Goal: Task Accomplishment & Management: Manage account settings

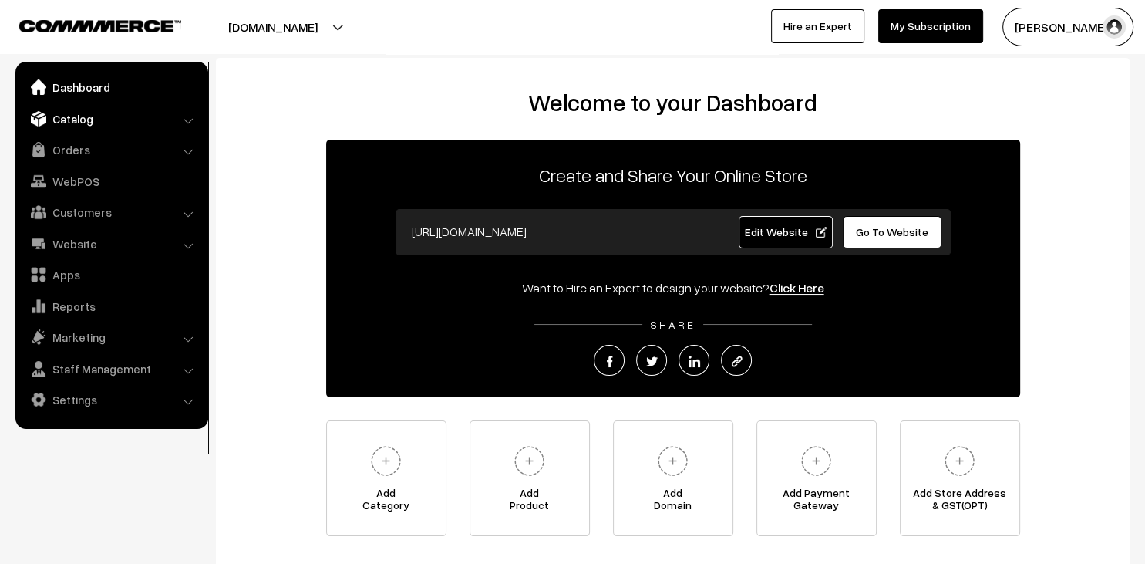
click at [91, 114] on link "Catalog" at bounding box center [111, 119] width 184 height 28
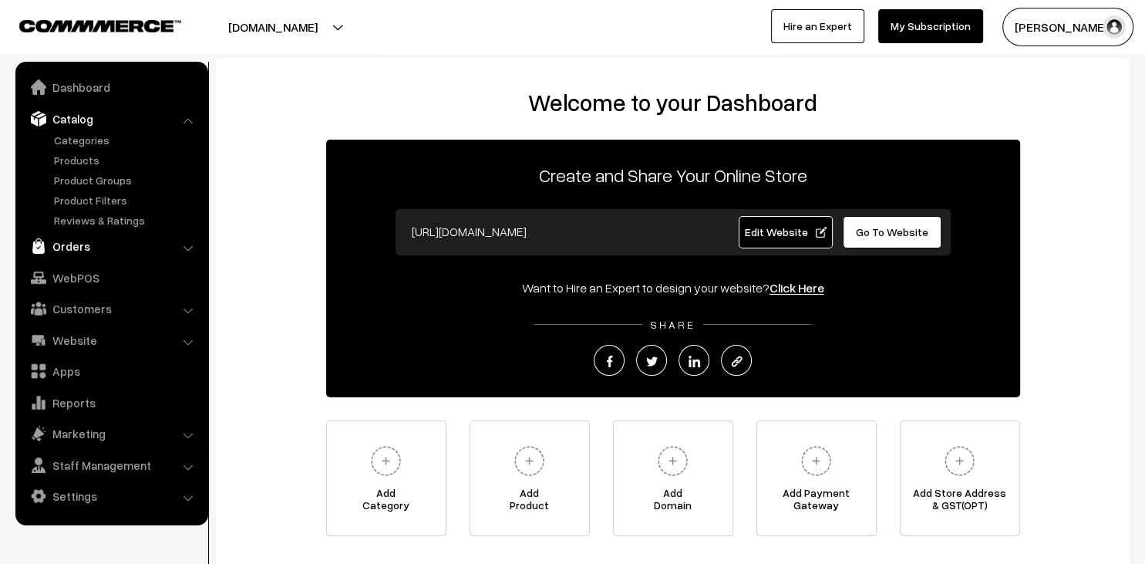
click at [82, 245] on link "Orders" at bounding box center [111, 246] width 184 height 28
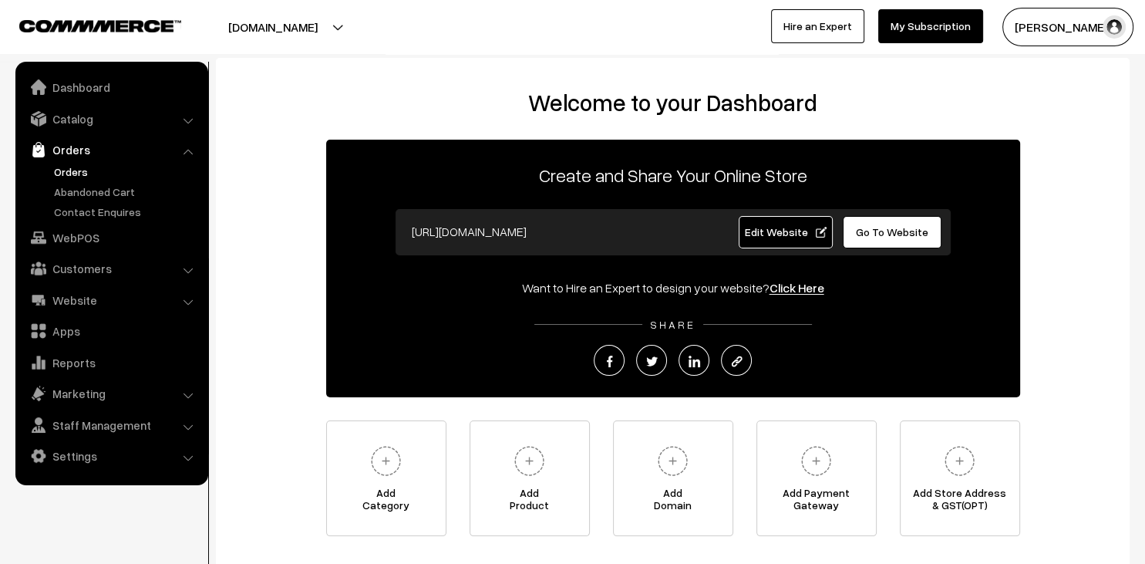
click at [111, 167] on link "Orders" at bounding box center [126, 172] width 153 height 16
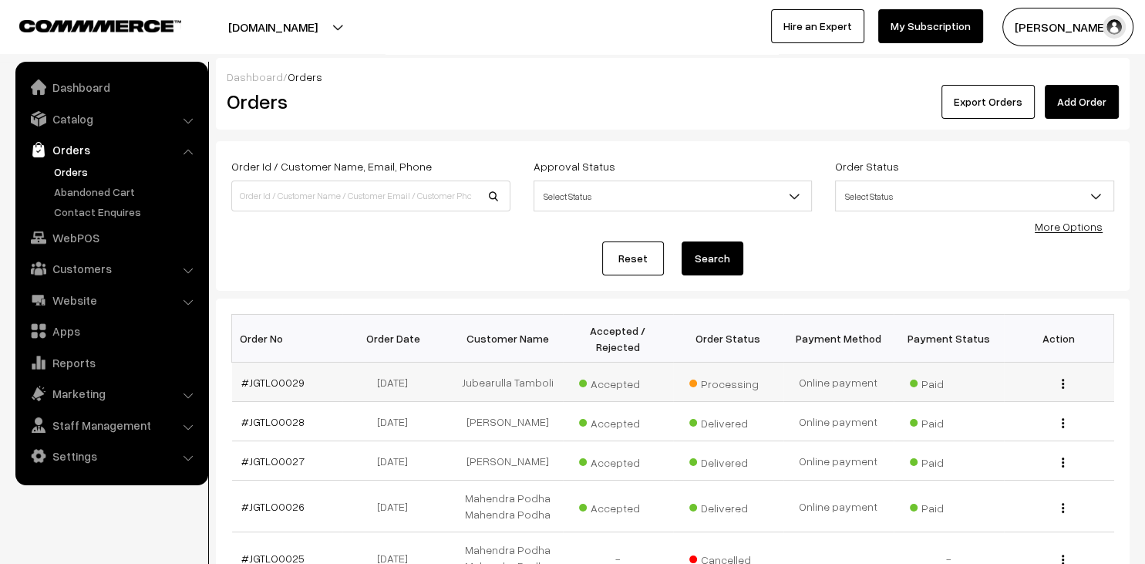
click at [499, 383] on td "Jubearulla Tamboli" at bounding box center [508, 382] width 110 height 39
click at [1064, 381] on img "button" at bounding box center [1063, 384] width 2 height 10
click at [1004, 403] on link "View" at bounding box center [994, 406] width 131 height 34
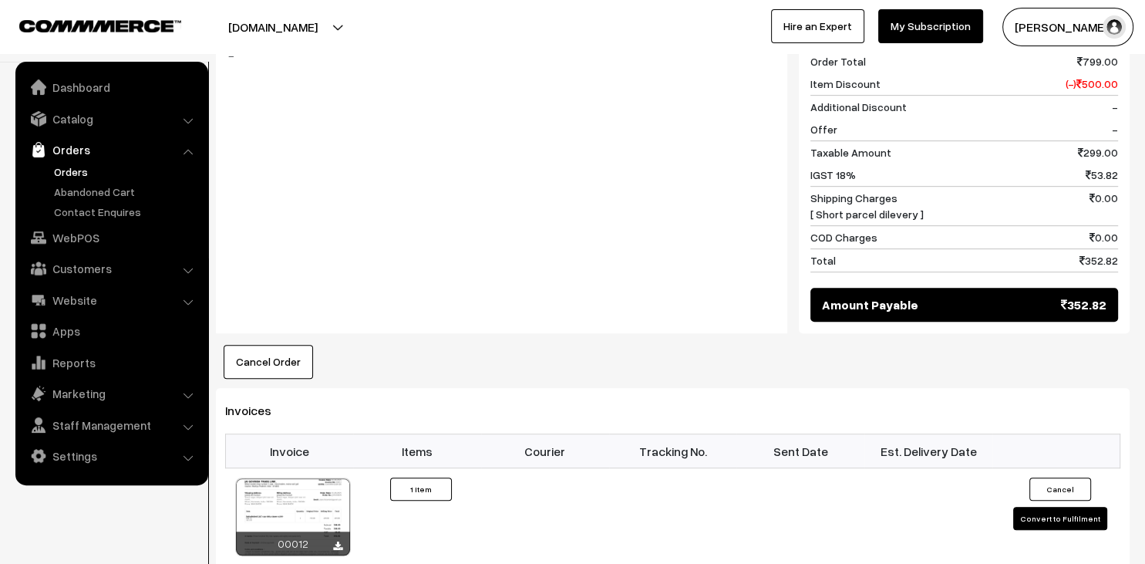
scroll to position [733, 0]
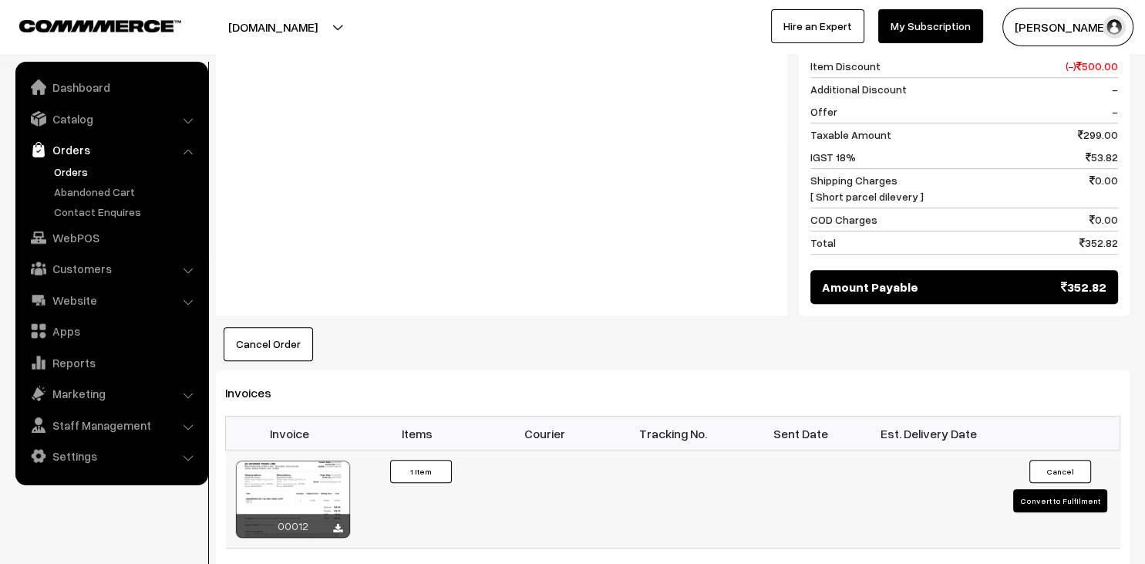
click at [1041, 489] on button "Convert to Fulfilment" at bounding box center [1061, 500] width 94 height 23
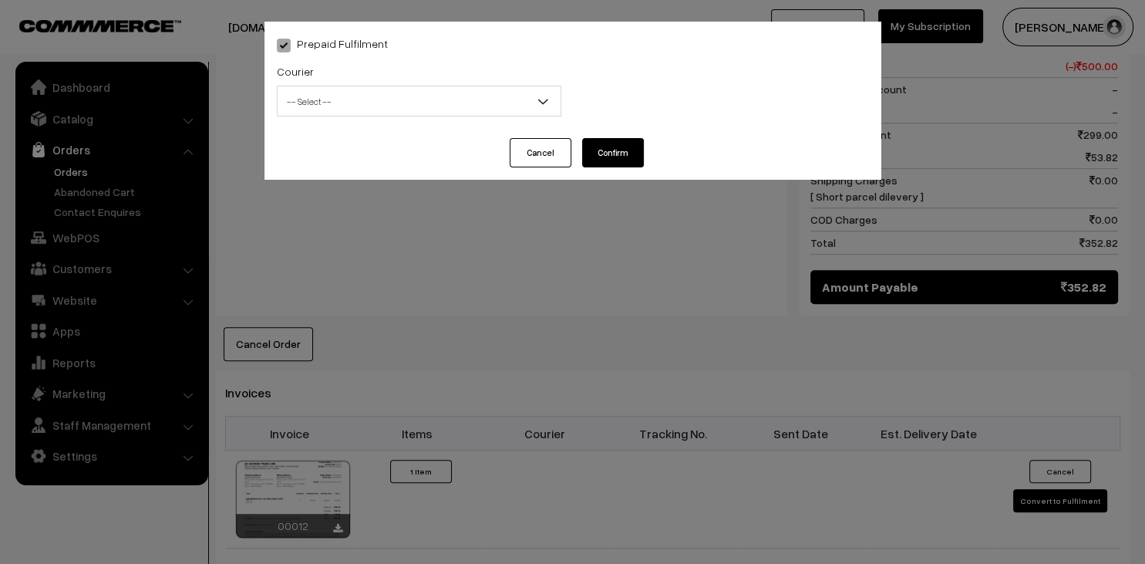
click at [390, 107] on span "-- Select --" at bounding box center [419, 101] width 283 height 27
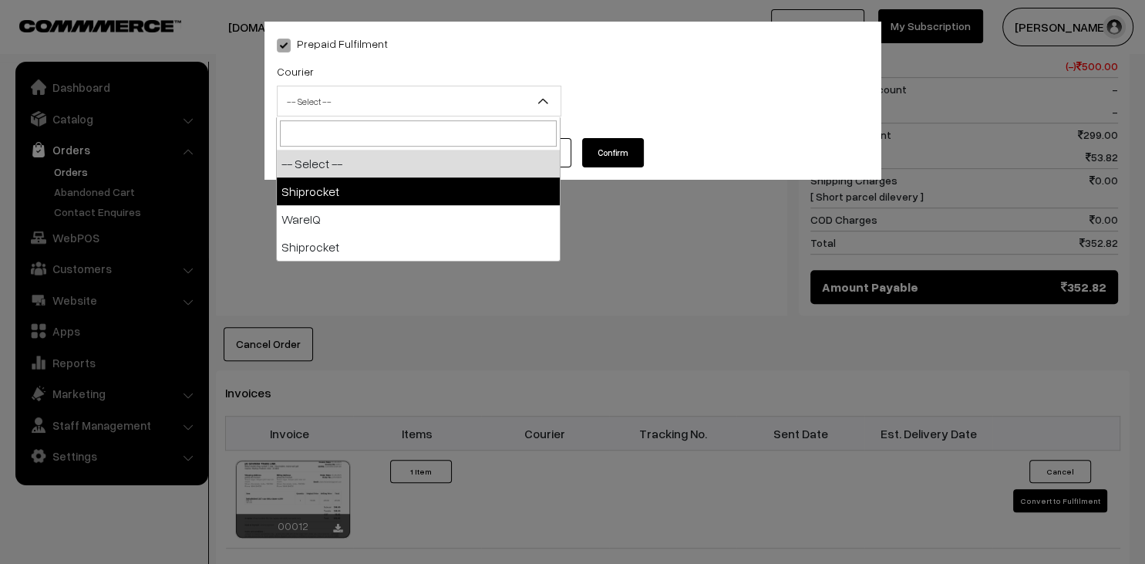
select select "1"
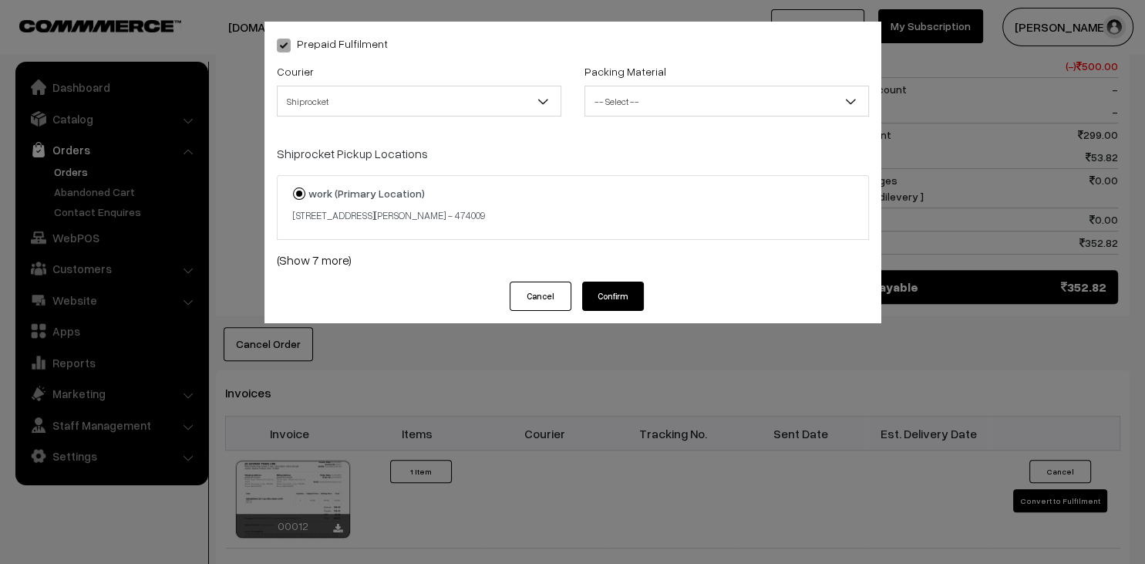
click at [653, 97] on span "-- Select --" at bounding box center [726, 101] width 283 height 27
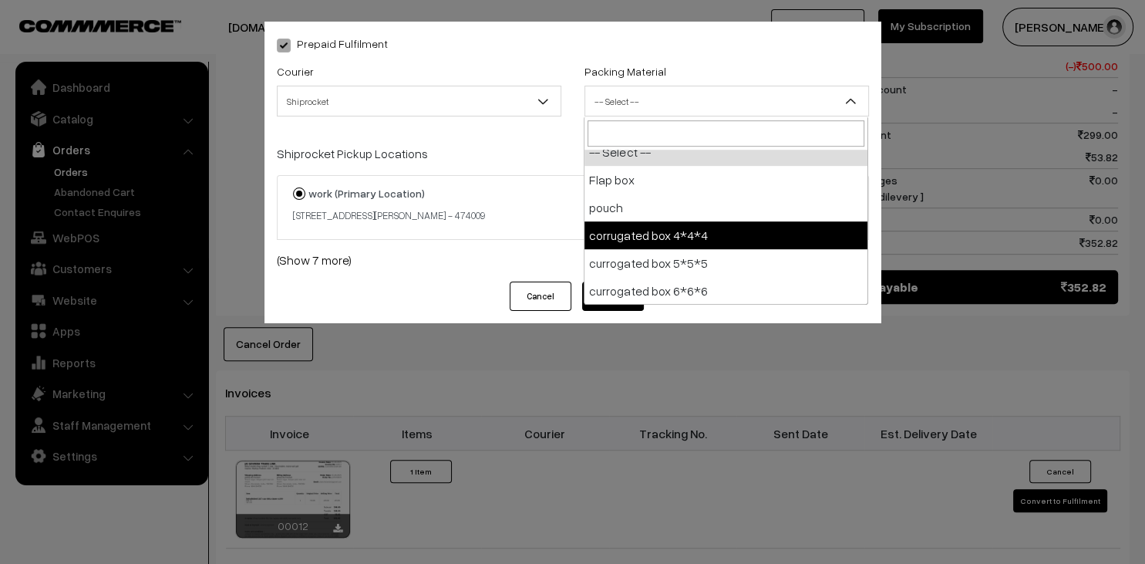
scroll to position [12, 0]
select select "3"
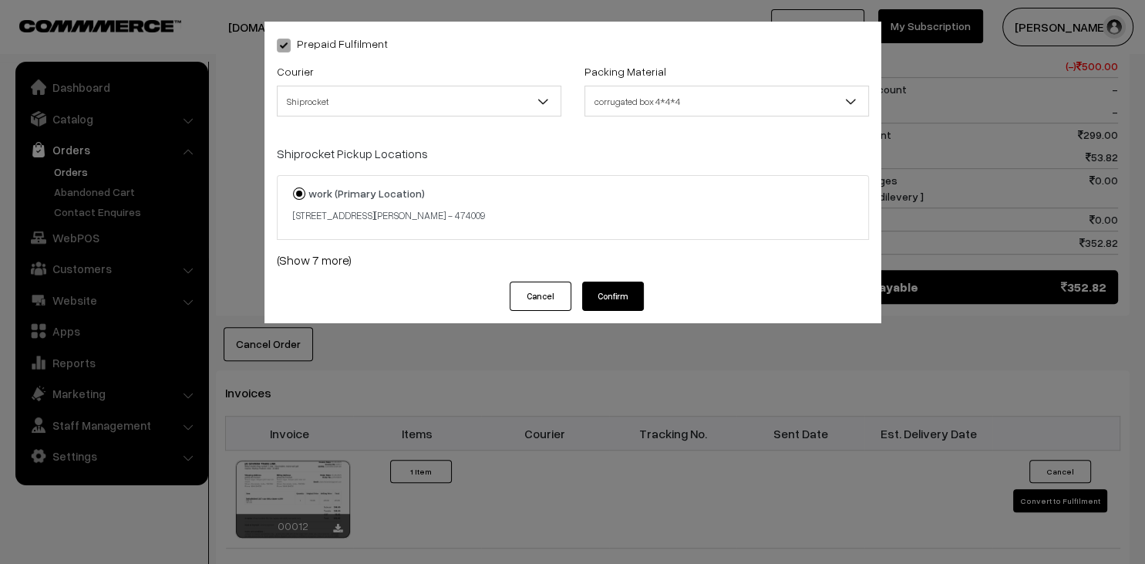
click at [597, 293] on button "Confirm" at bounding box center [613, 296] width 62 height 29
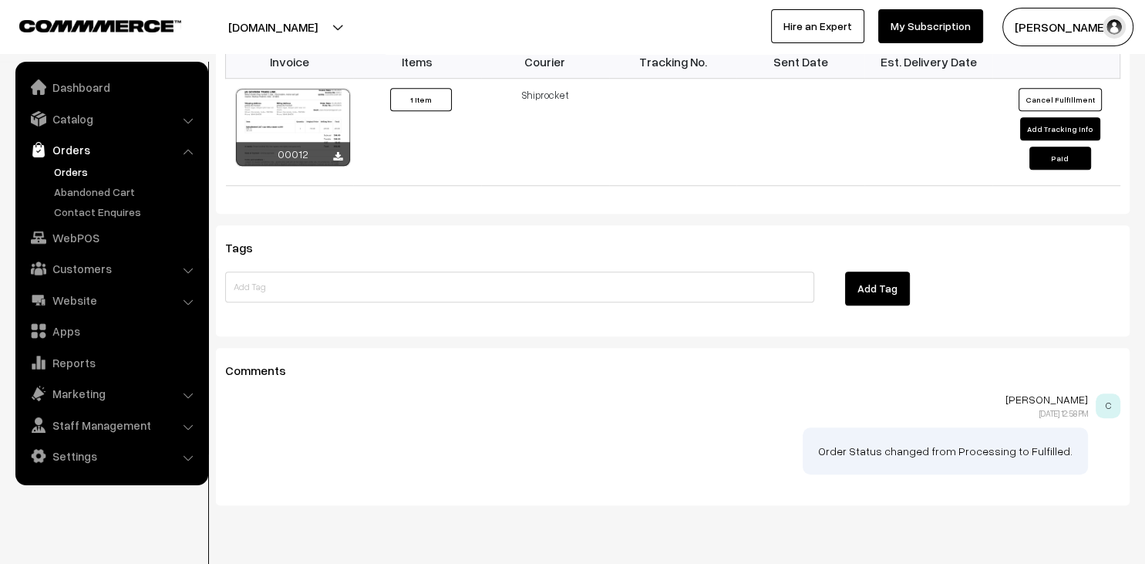
scroll to position [942, 0]
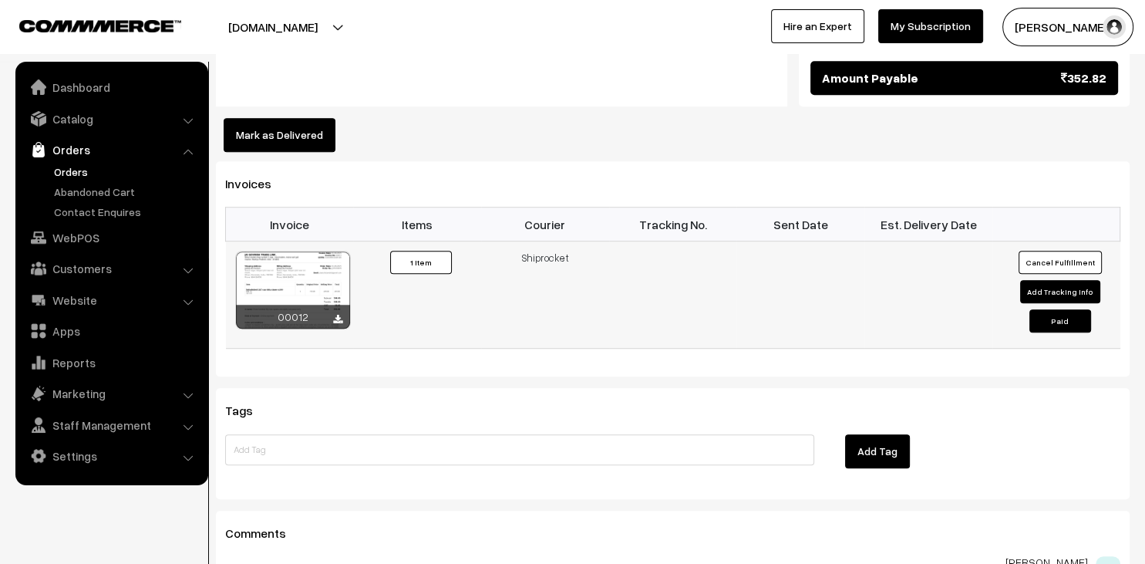
click at [1065, 280] on button "Add Tracking Info" at bounding box center [1061, 291] width 80 height 23
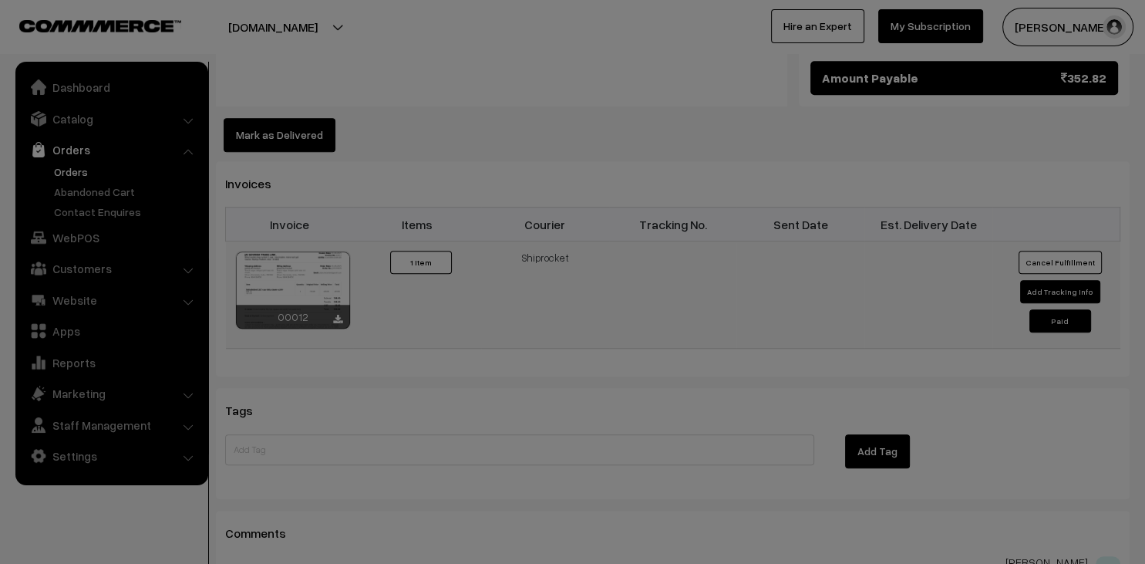
select select "1"
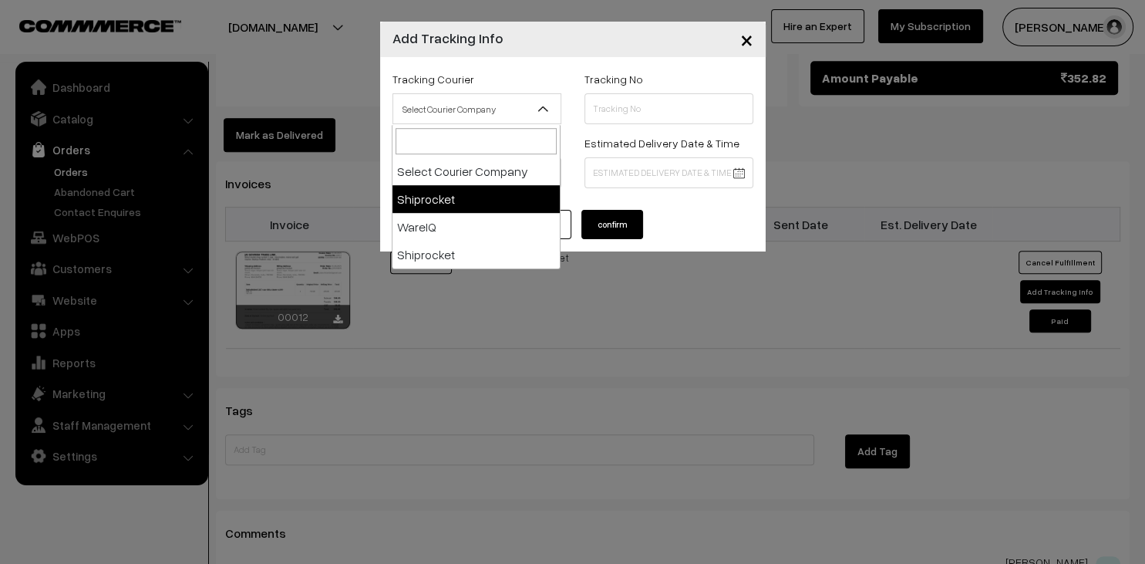
click at [480, 104] on span "Select Courier Company" at bounding box center [476, 109] width 167 height 27
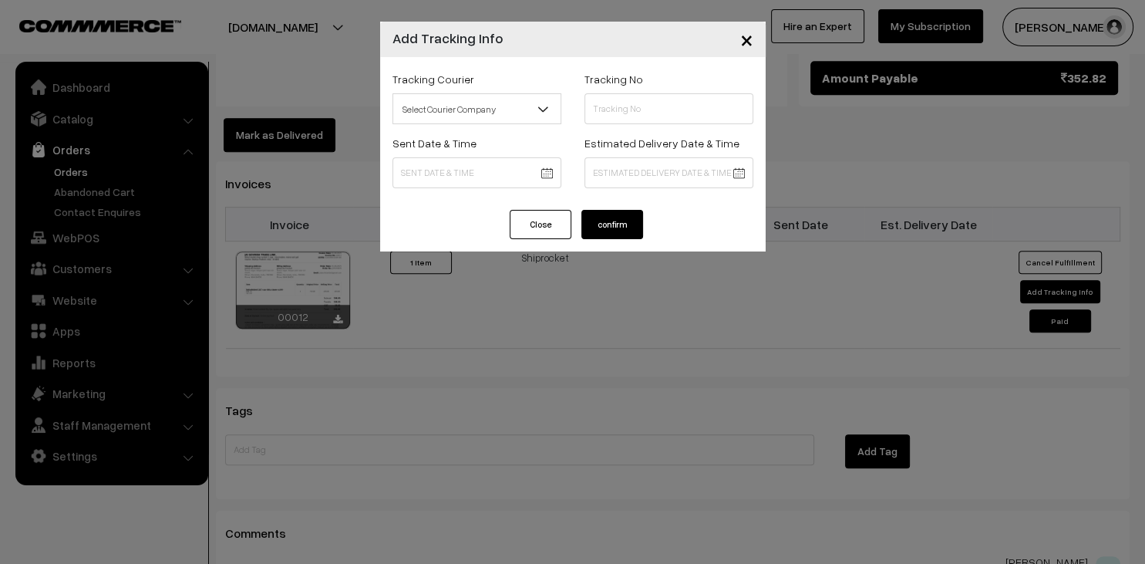
click at [480, 104] on span "Select Courier Company" at bounding box center [476, 109] width 167 height 27
click at [749, 45] on span "×" at bounding box center [747, 39] width 13 height 29
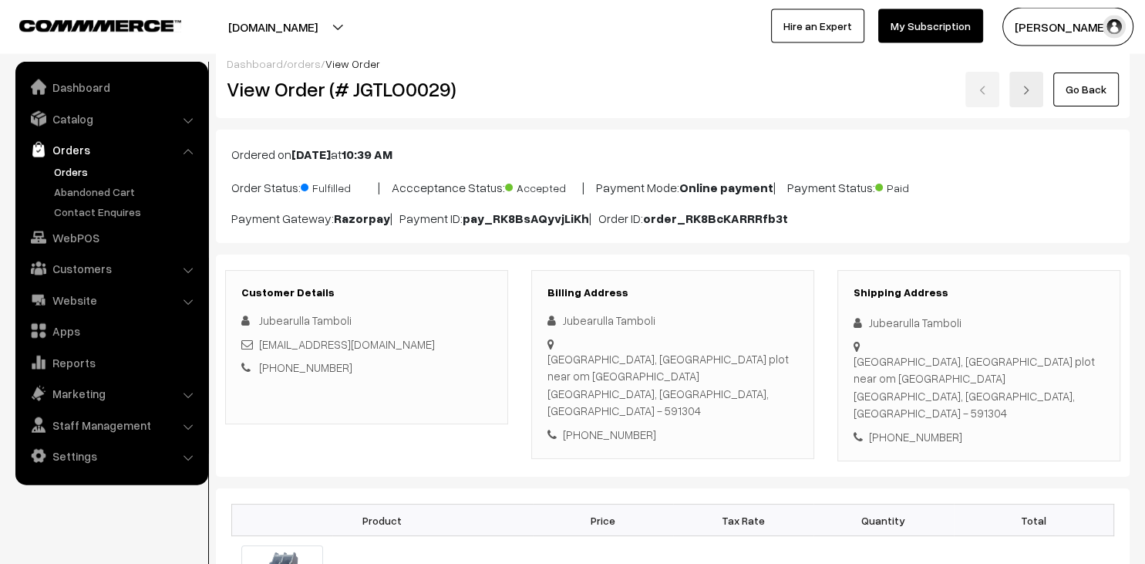
scroll to position [0, 0]
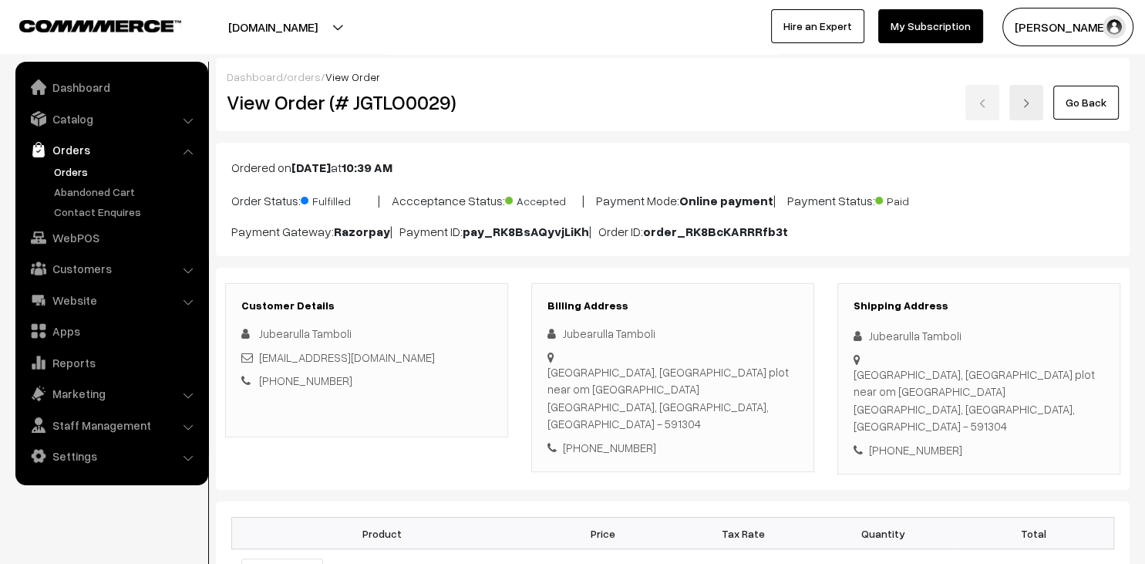
click at [1077, 113] on link "Go Back" at bounding box center [1087, 103] width 66 height 34
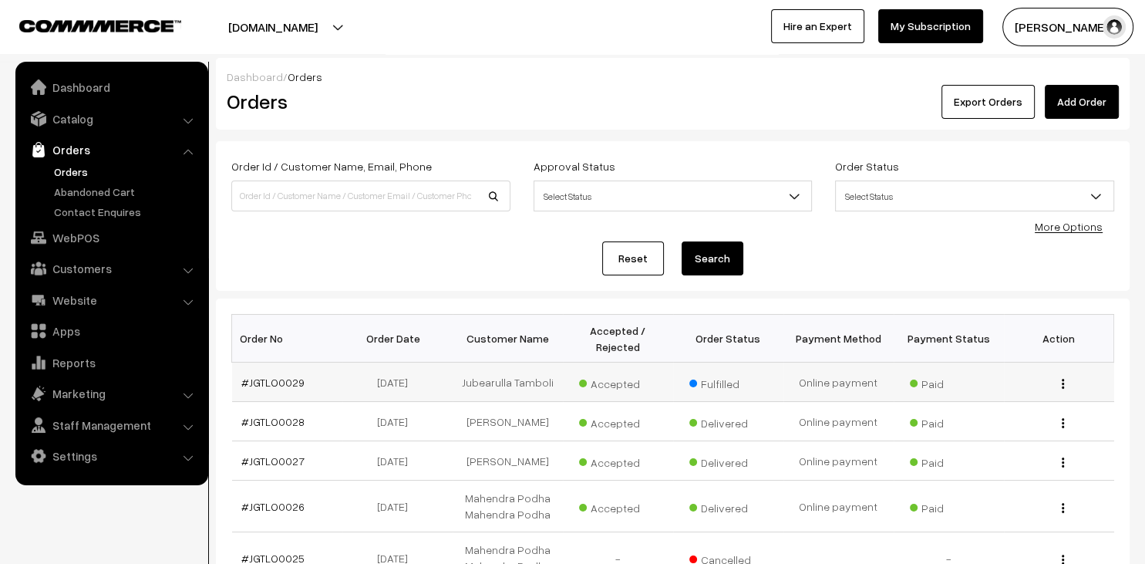
click at [1064, 383] on img "button" at bounding box center [1063, 384] width 2 height 10
click at [1014, 407] on link "View" at bounding box center [994, 406] width 131 height 34
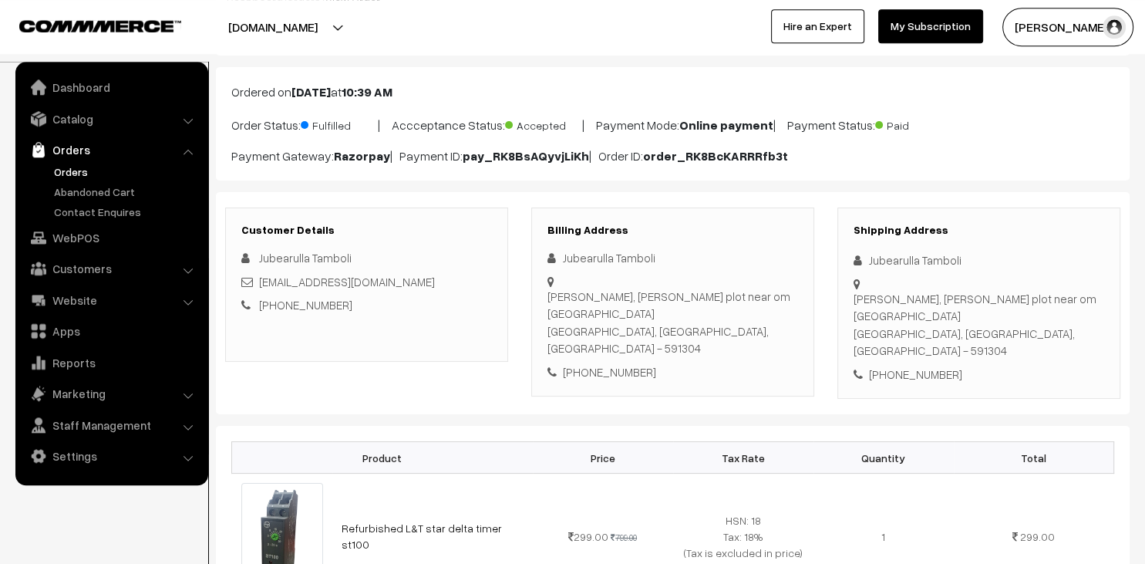
scroll to position [46, 0]
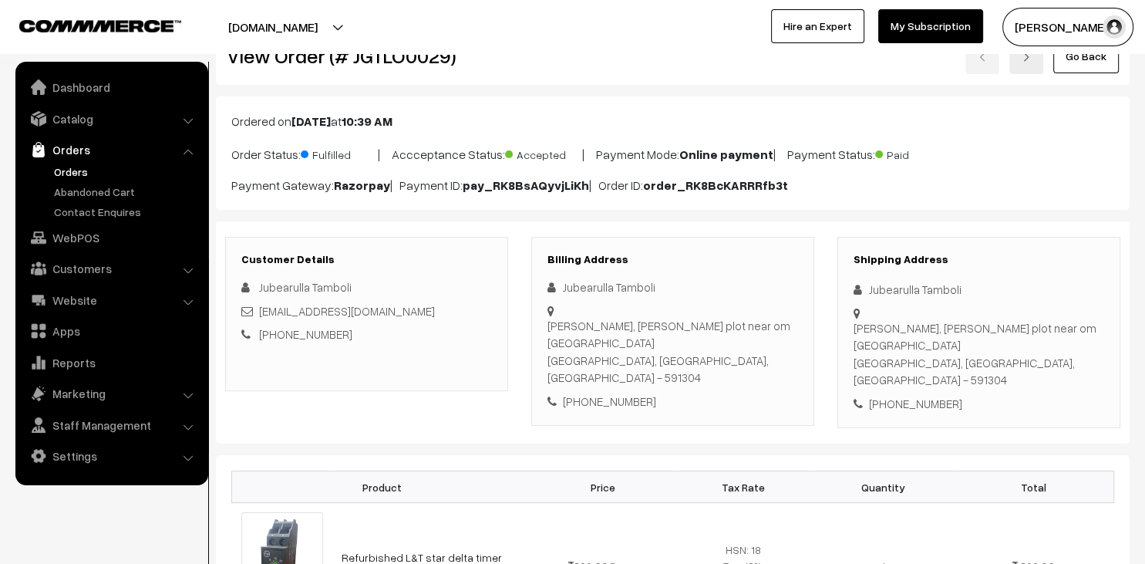
drag, startPoint x: 565, startPoint y: 285, endPoint x: 657, endPoint y: 292, distance: 92.8
click at [657, 292] on div "Jubearulla Tamboli" at bounding box center [673, 287] width 251 height 18
copy div "Jubearulla Tamboli"
drag, startPoint x: 569, startPoint y: 356, endPoint x: 650, endPoint y: 356, distance: 80.2
click at [650, 393] on div "+91 9844184050" at bounding box center [673, 402] width 251 height 18
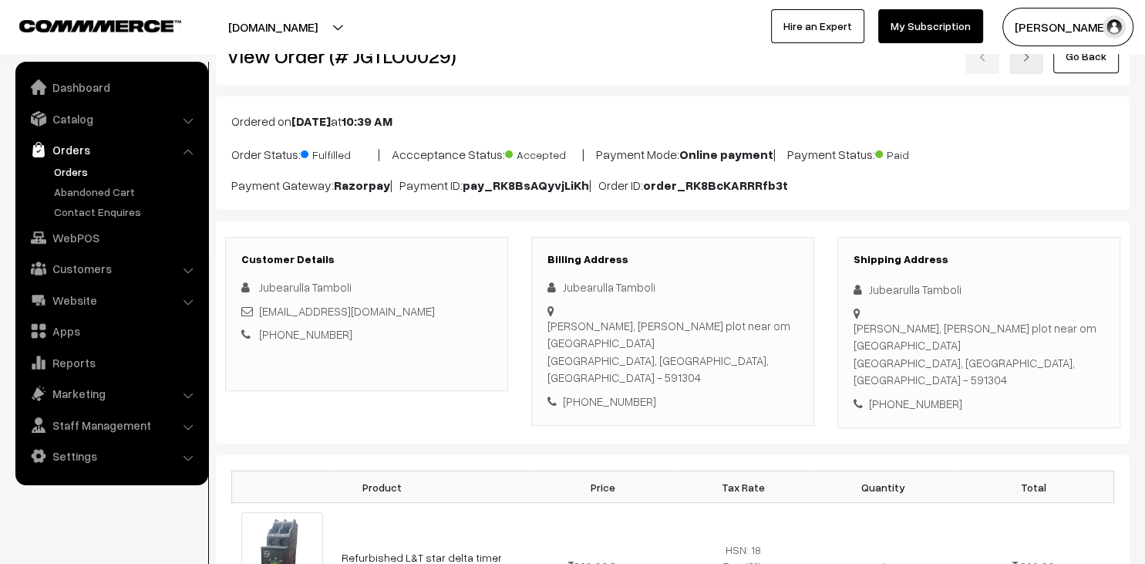
click at [662, 393] on div "+91 9844184050" at bounding box center [673, 402] width 251 height 18
drag, startPoint x: 653, startPoint y: 350, endPoint x: 582, endPoint y: 366, distance: 72.0
click at [582, 366] on div "Billing Address Jubearulla Tamboli Shanti nagar, Kalyani plot near om shanti At…" at bounding box center [672, 332] width 283 height 190
copy div "9844184050"
drag, startPoint x: 564, startPoint y: 311, endPoint x: 743, endPoint y: 324, distance: 179.4
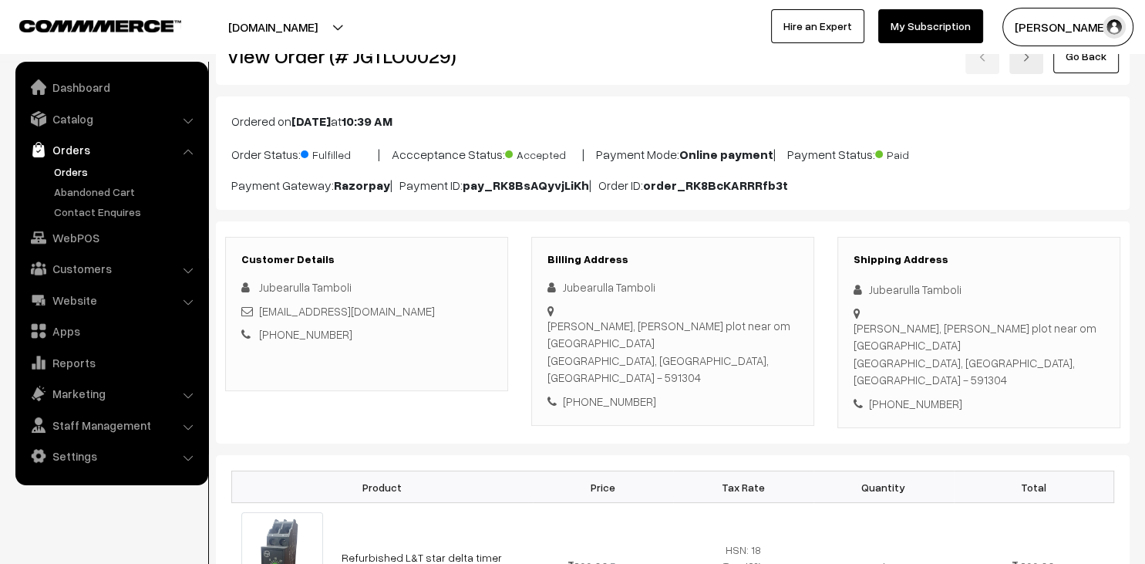
click at [743, 324] on div "Shanti nagar, Kalyani plot near om shanti Athani, Karnataka, India - 591304" at bounding box center [673, 351] width 251 height 69
copy div "Shanti nagar, Kalyani plot near om shanti Athani, Karnataka, India - 591304"
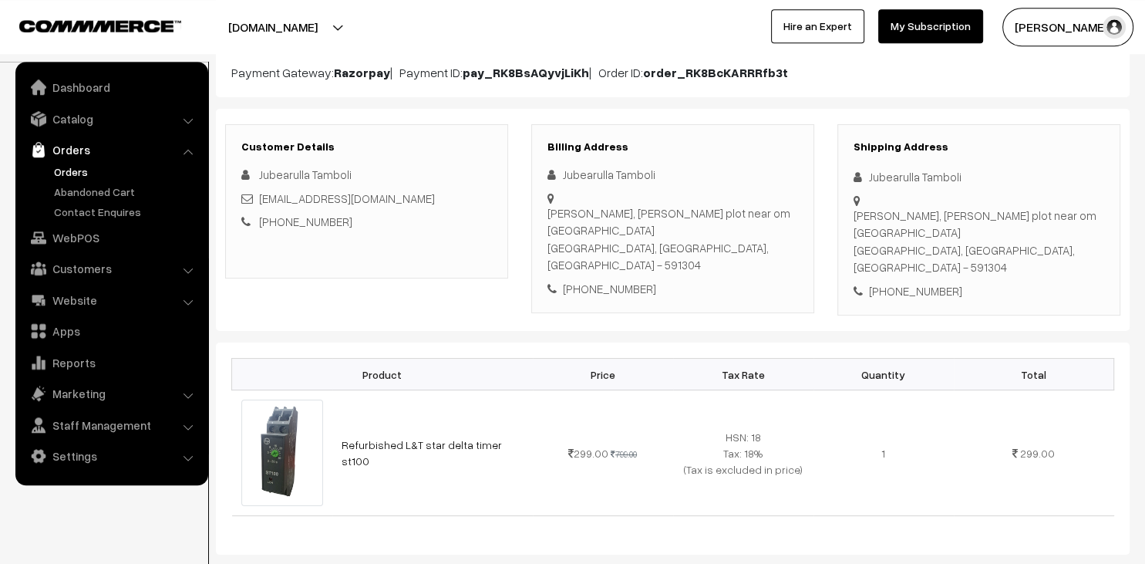
scroll to position [163, 0]
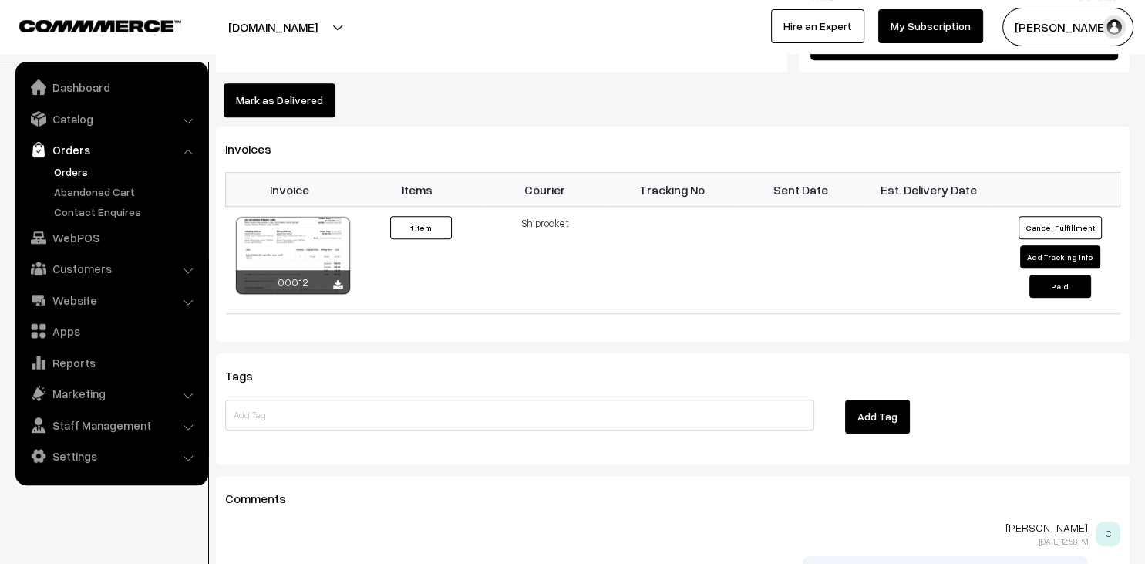
scroll to position [942, 0]
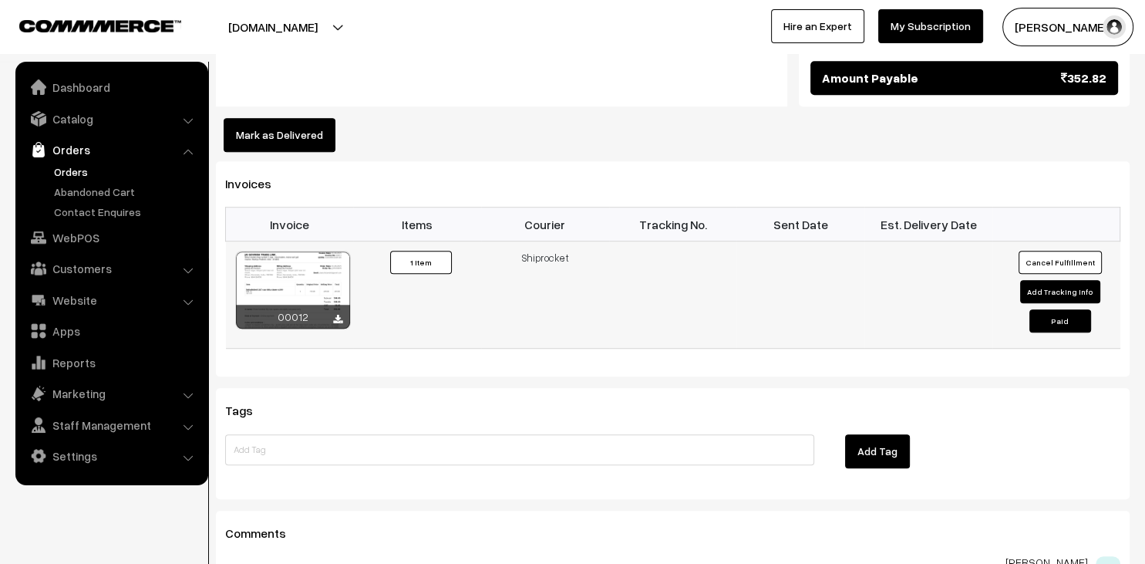
click at [1029, 280] on button "Add Tracking Info" at bounding box center [1061, 291] width 80 height 23
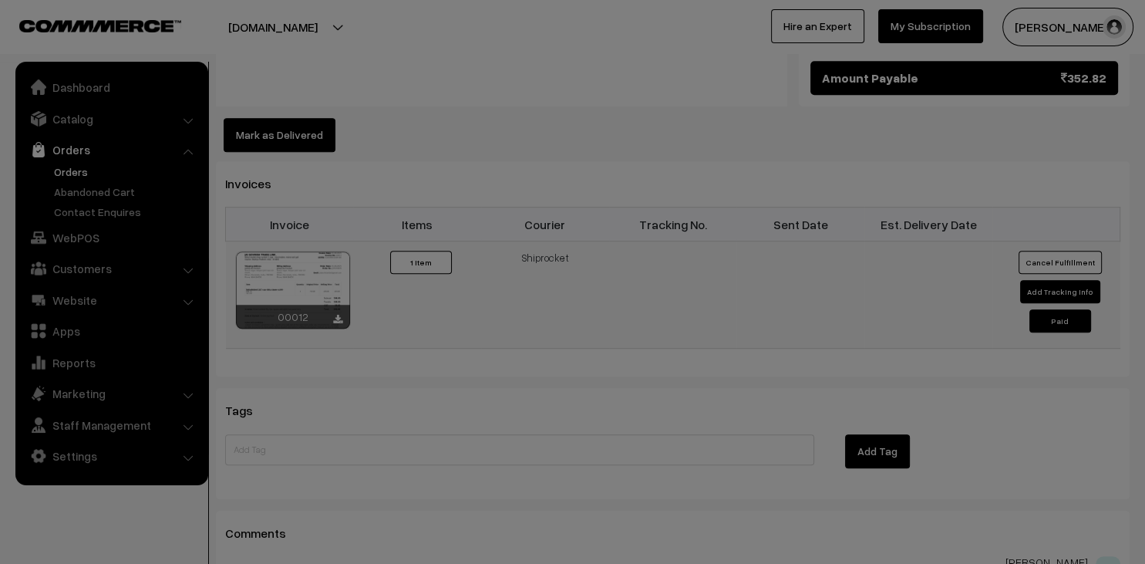
select select "1"
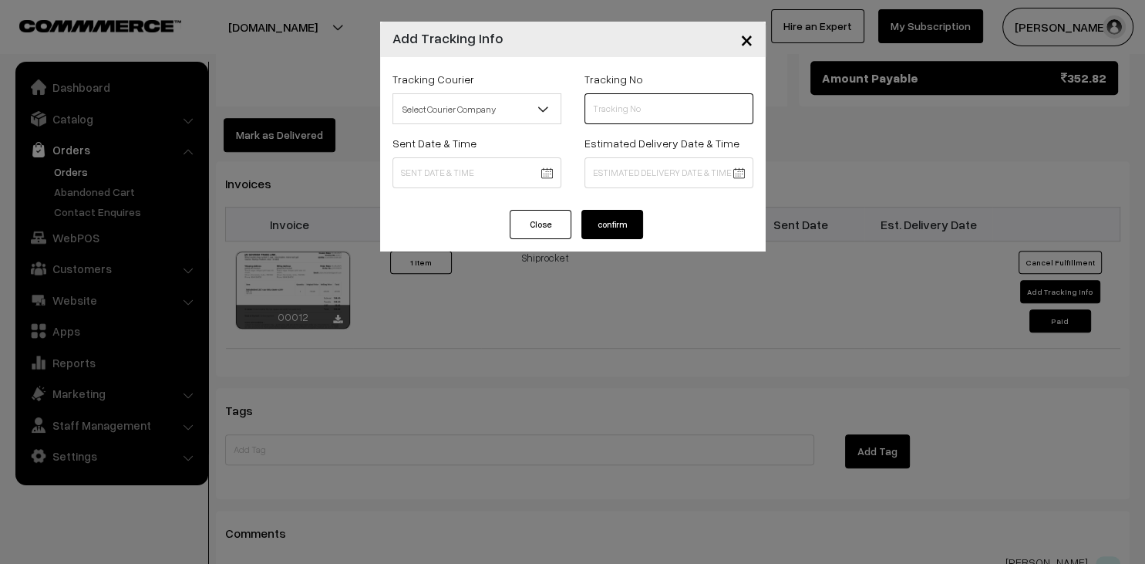
click at [689, 108] on input "text" at bounding box center [669, 108] width 169 height 31
paste input "SF1486487208SPF"
type input "SF1486487208SPF"
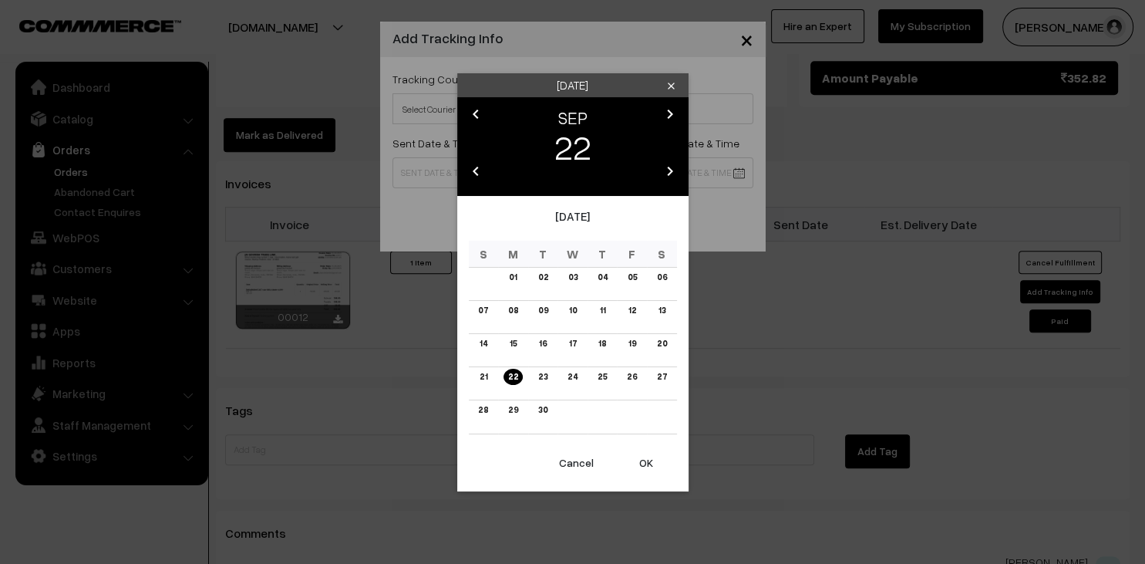
click at [432, 182] on input at bounding box center [477, 172] width 169 height 31
click at [522, 378] on td "22" at bounding box center [513, 383] width 30 height 33
click at [515, 380] on link "22" at bounding box center [513, 377] width 19 height 16
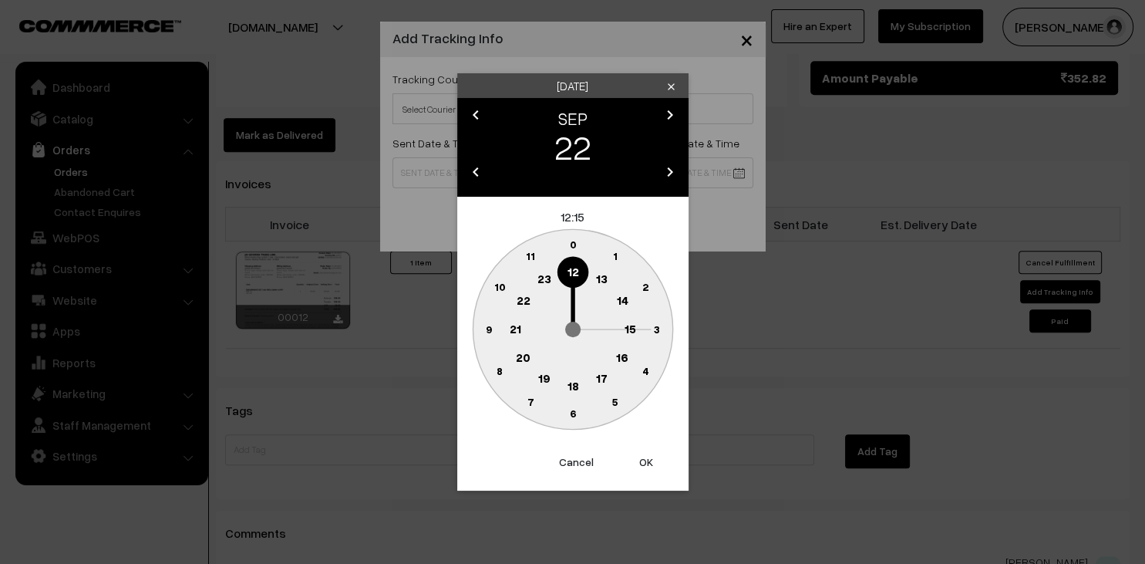
click at [650, 467] on button "OK" at bounding box center [647, 462] width 62 height 34
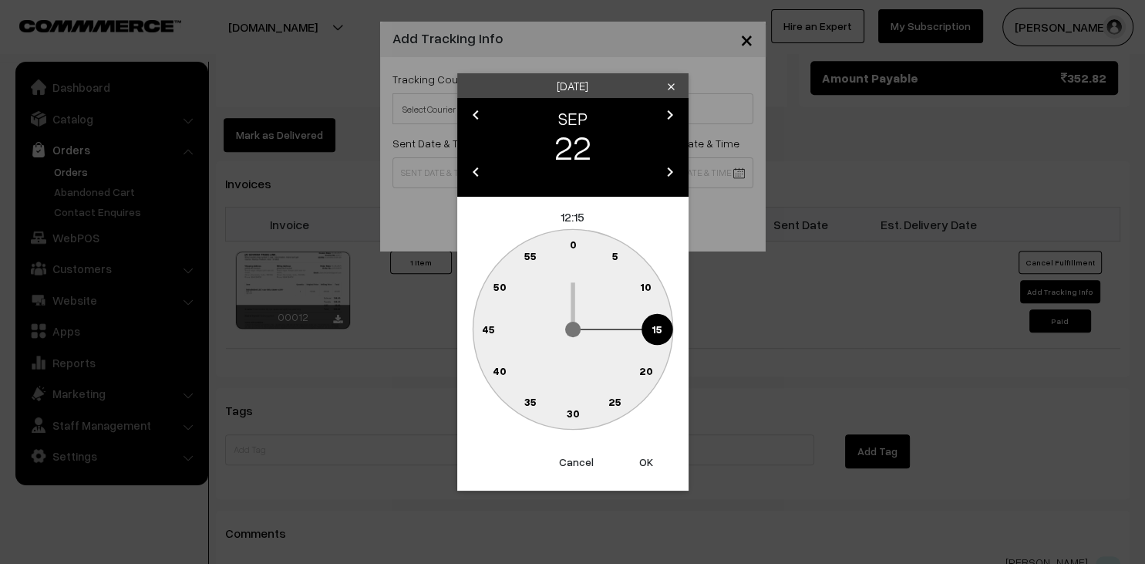
click at [650, 481] on div "Now Clear Cancel OK" at bounding box center [572, 468] width 231 height 46
click at [649, 471] on button "OK" at bounding box center [647, 462] width 62 height 34
type input "22-09-2025 12:15"
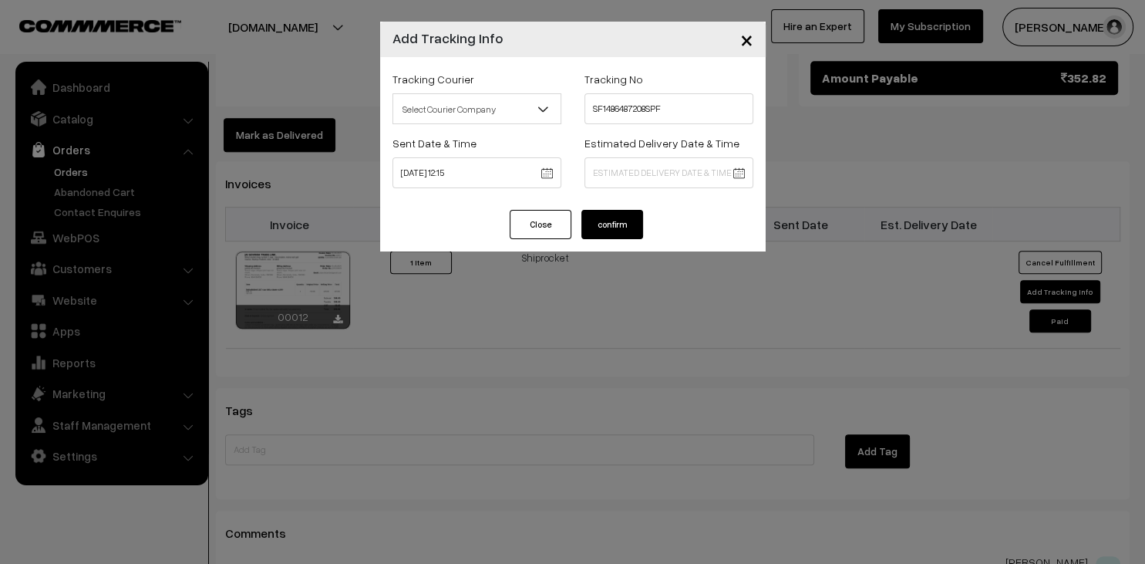
click at [634, 216] on button "confirm" at bounding box center [613, 224] width 62 height 29
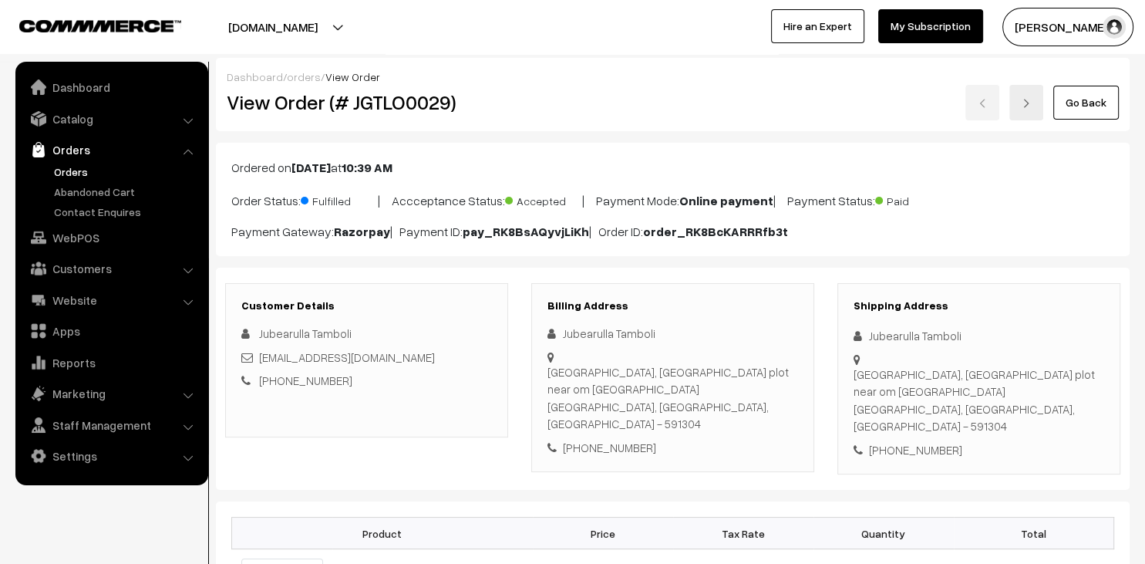
click at [79, 176] on link "Orders" at bounding box center [126, 172] width 153 height 16
